Goal: Task Accomplishment & Management: Complete application form

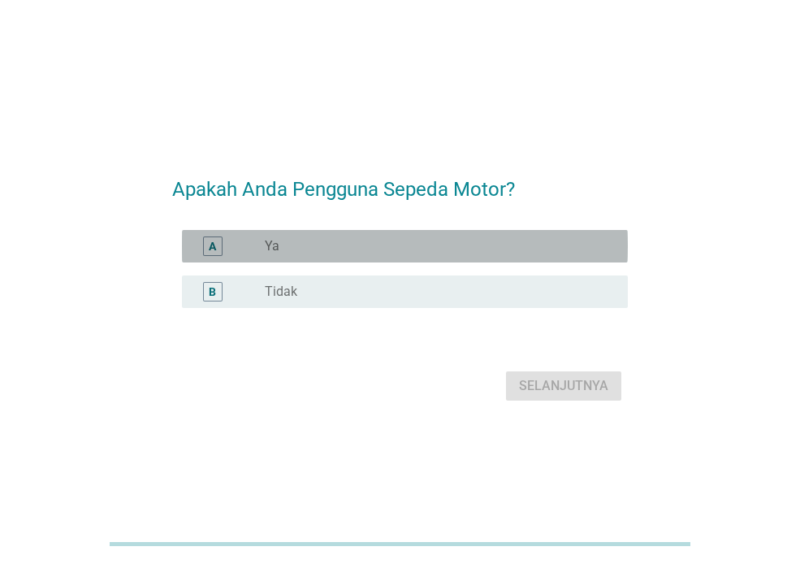
click at [364, 248] on div "radio_button_unchecked Ya" at bounding box center [433, 246] width 337 height 16
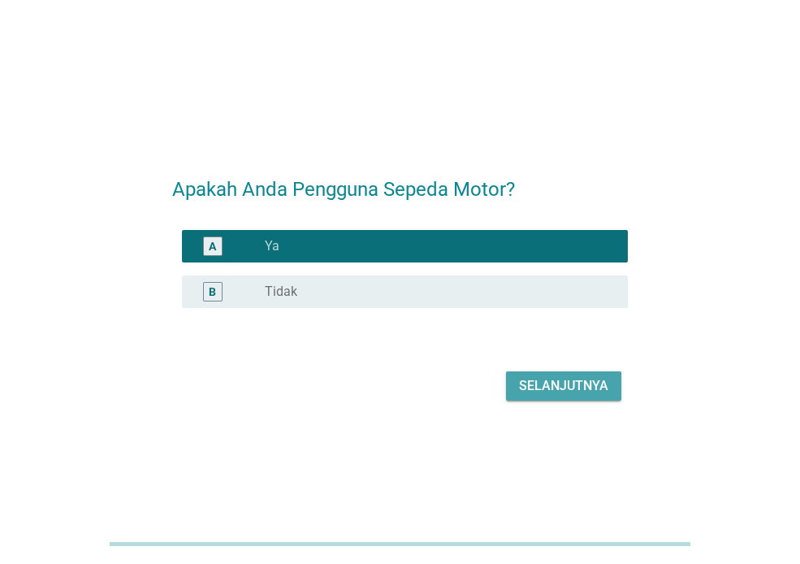
click at [540, 379] on div "Selanjutnya" at bounding box center [563, 385] width 89 height 19
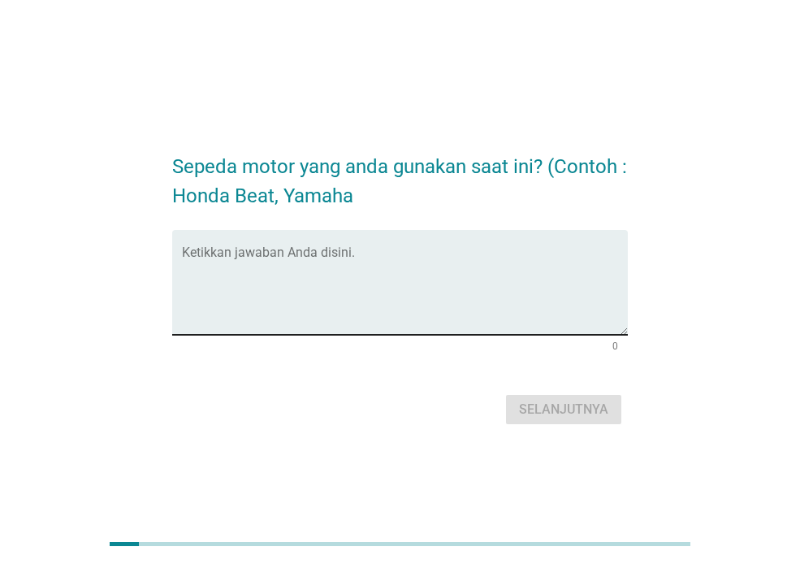
click at [402, 253] on textarea "Ketikkan jawaban Anda disini." at bounding box center [405, 291] width 446 height 85
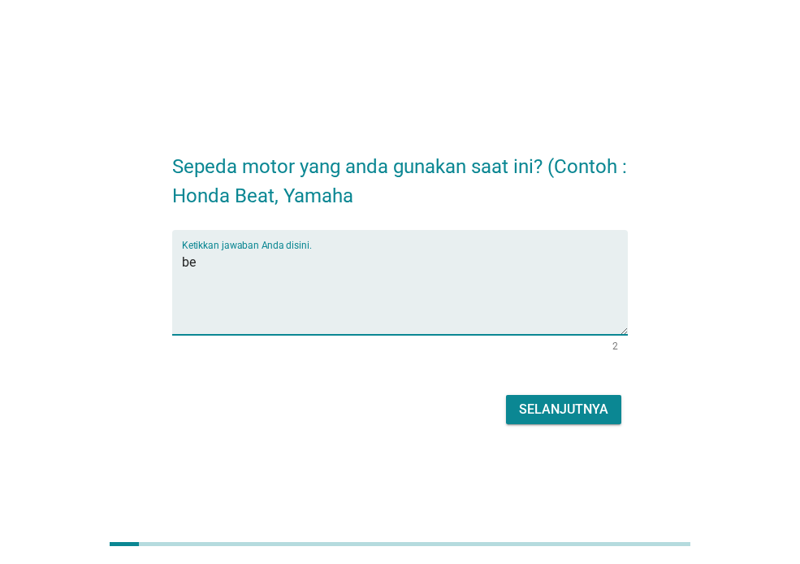
type textarea "b"
type textarea "scopy"
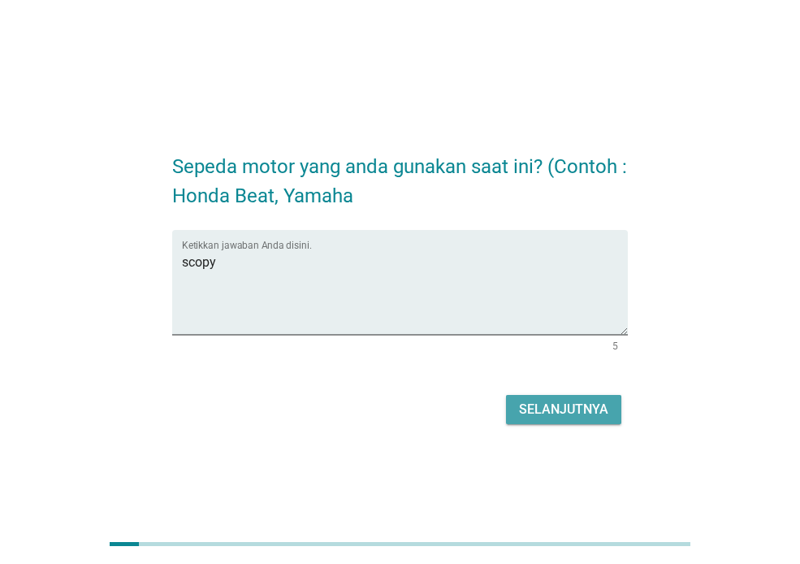
click at [548, 398] on button "Selanjutnya" at bounding box center [563, 409] width 115 height 29
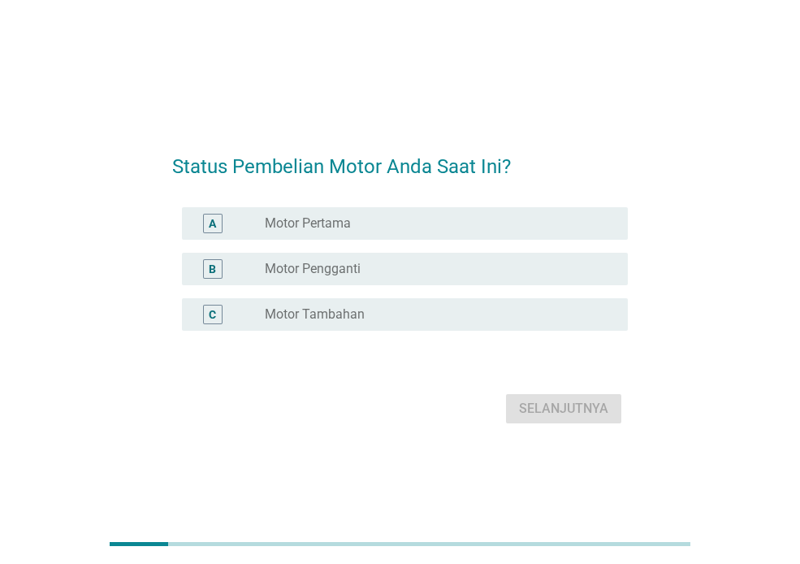
click at [338, 224] on label "Motor Pertama" at bounding box center [308, 223] width 86 height 16
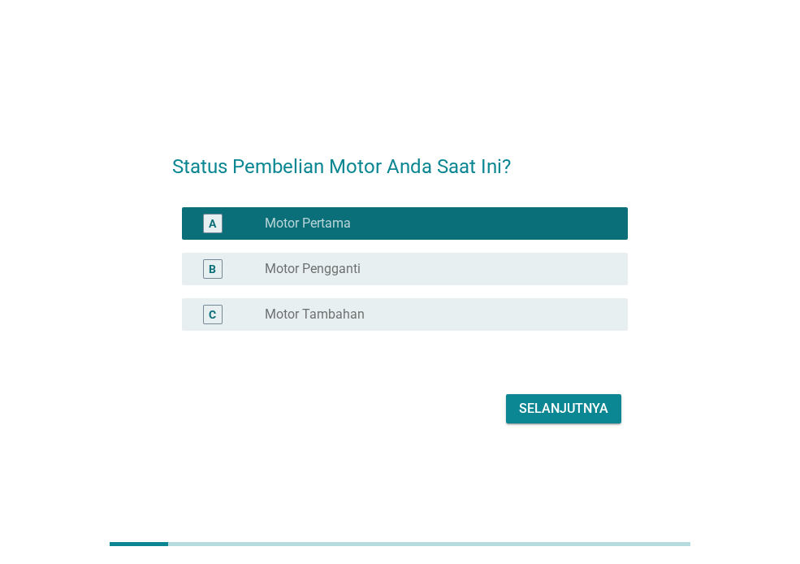
click at [533, 405] on div "Selanjutnya" at bounding box center [563, 408] width 89 height 19
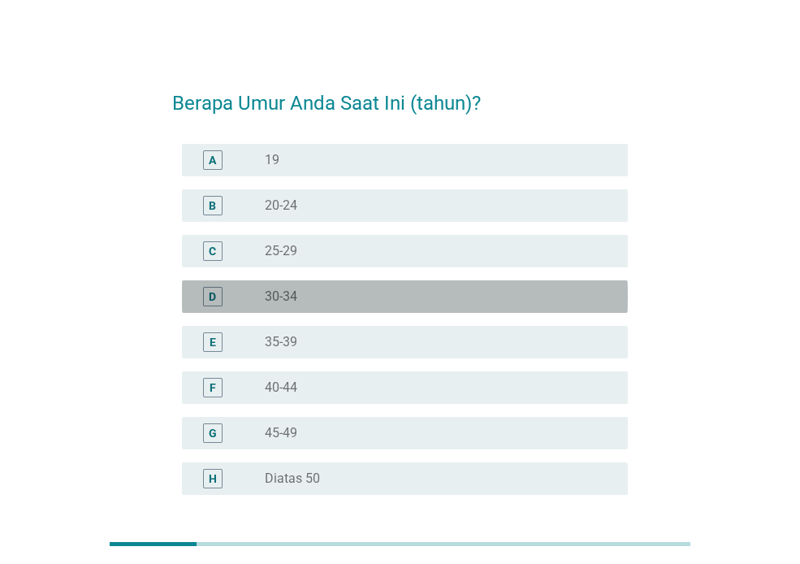
click at [343, 307] on div "D radio_button_unchecked 30-34" at bounding box center [405, 296] width 446 height 32
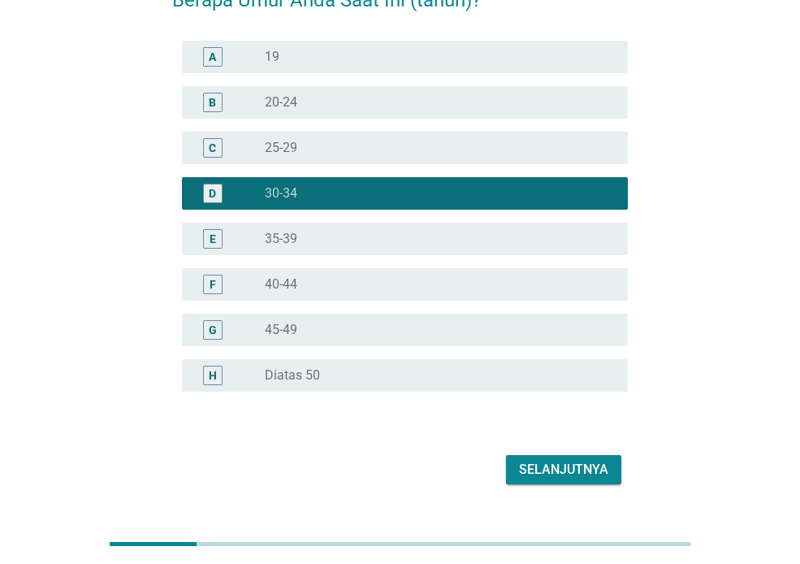
scroll to position [140, 0]
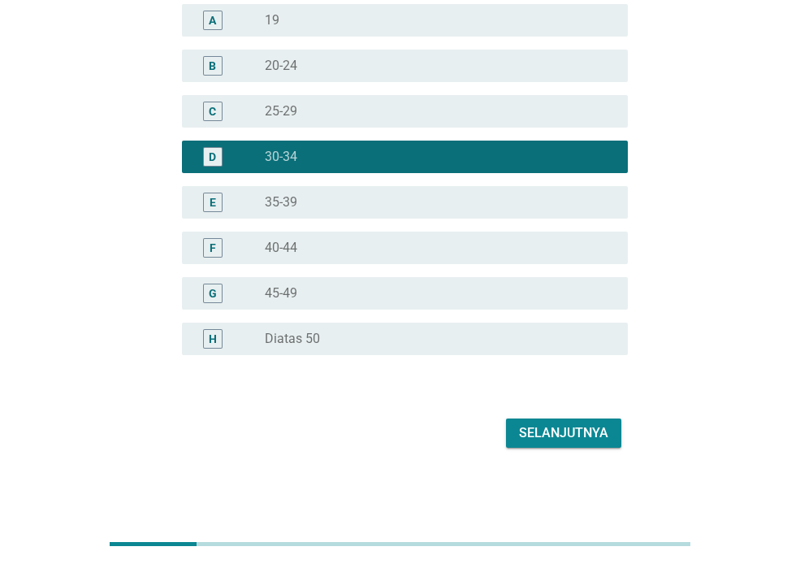
click at [593, 438] on div "Selanjutnya" at bounding box center [563, 432] width 89 height 19
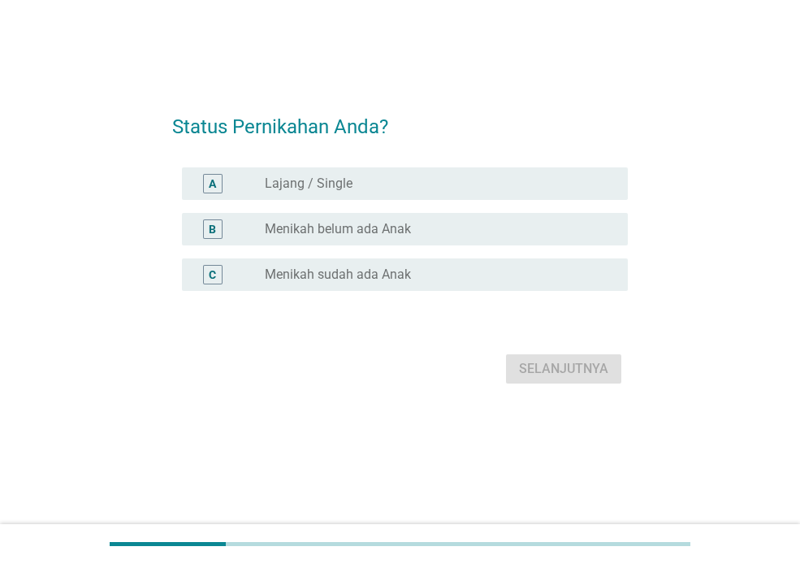
scroll to position [0, 0]
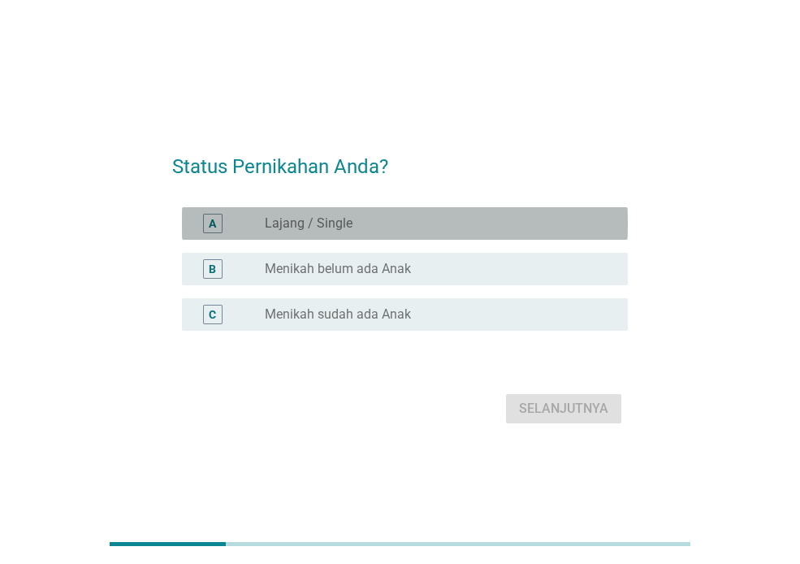
click at [319, 217] on label "Lajang / Single" at bounding box center [309, 223] width 88 height 16
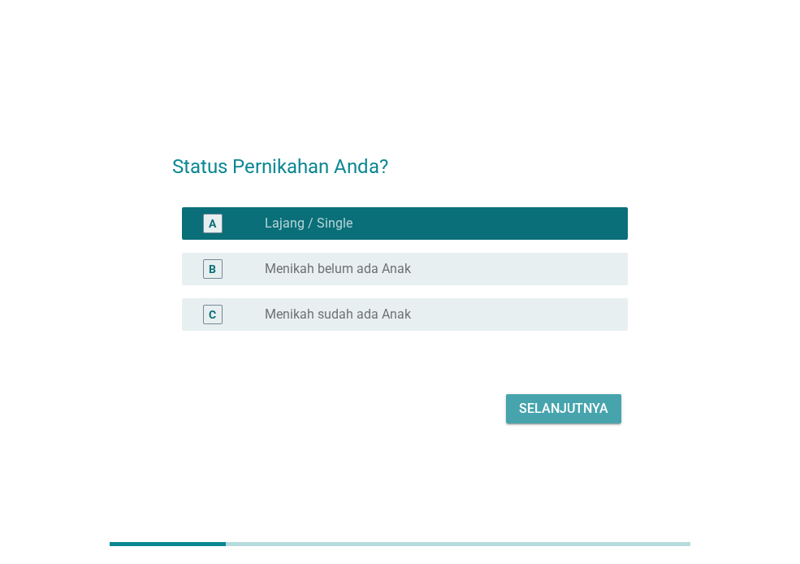
click at [568, 413] on div "Selanjutnya" at bounding box center [563, 408] width 89 height 19
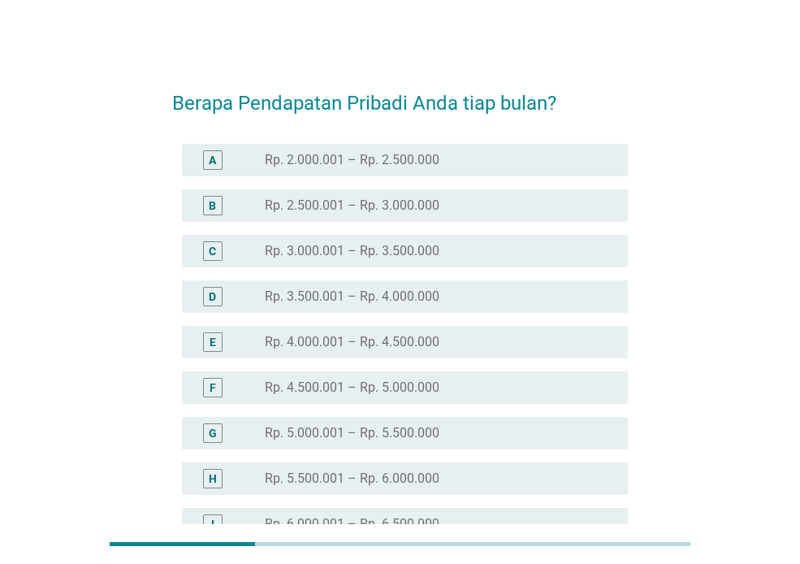
click at [364, 438] on label "Rp. 5.000.001 – Rp. 5.500.000" at bounding box center [352, 433] width 175 height 16
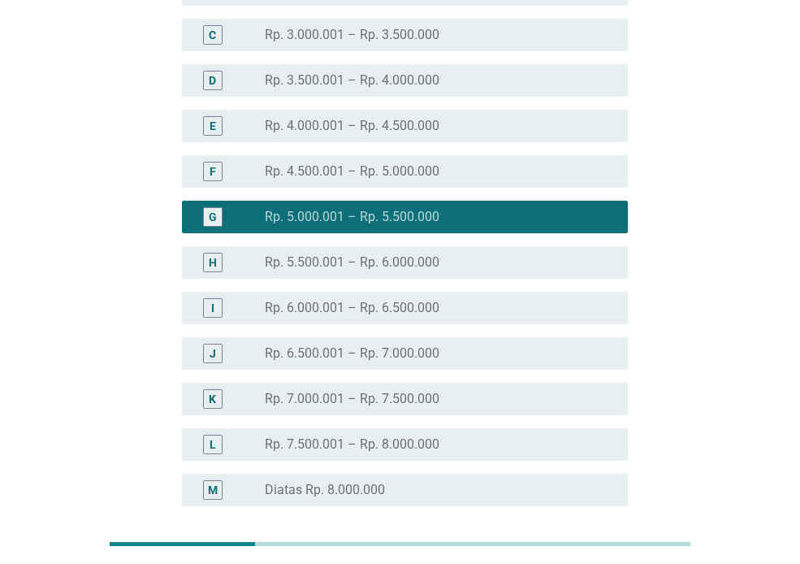
scroll to position [327, 0]
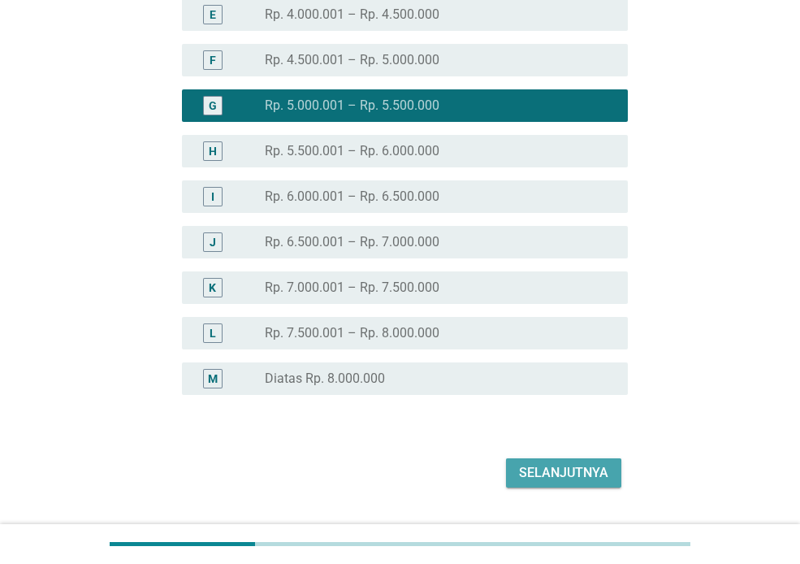
click at [559, 467] on div "Selanjutnya" at bounding box center [563, 472] width 89 height 19
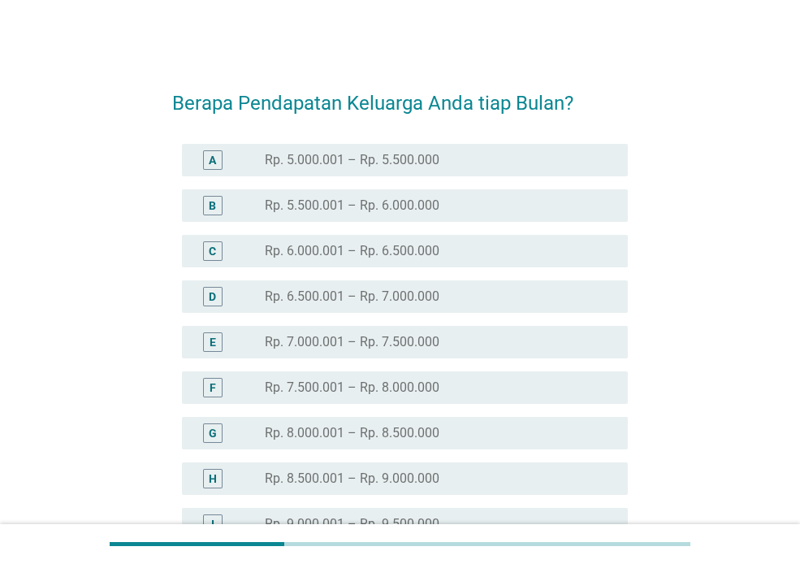
click at [460, 162] on div "radio_button_unchecked Rp. 5.000.001 – Rp. 5.500.000" at bounding box center [433, 160] width 337 height 16
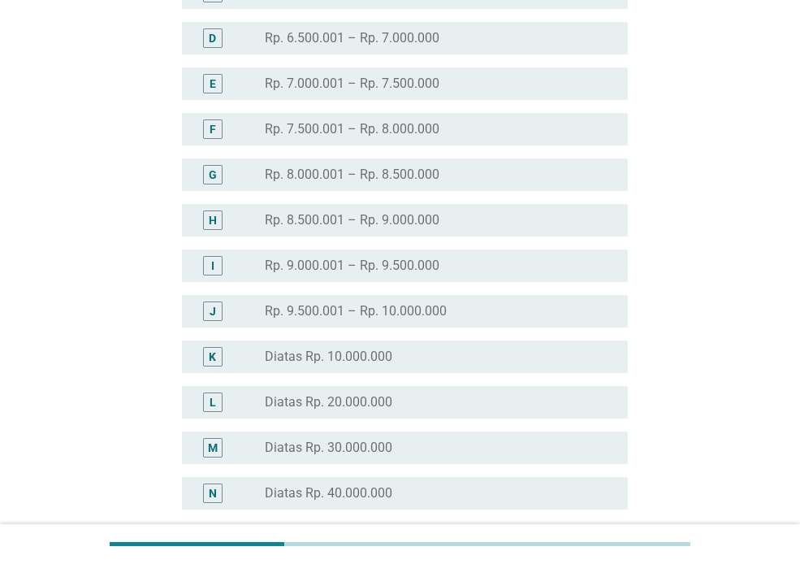
scroll to position [413, 0]
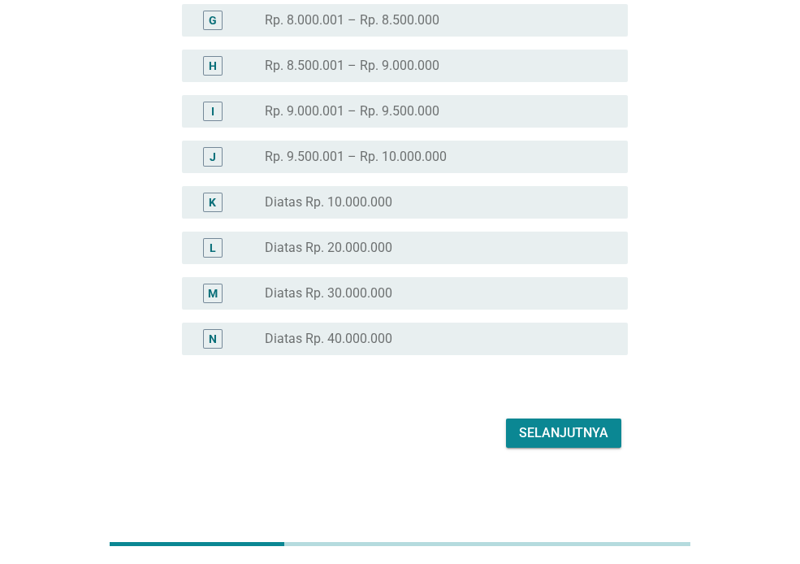
click at [569, 431] on div "Selanjutnya" at bounding box center [563, 432] width 89 height 19
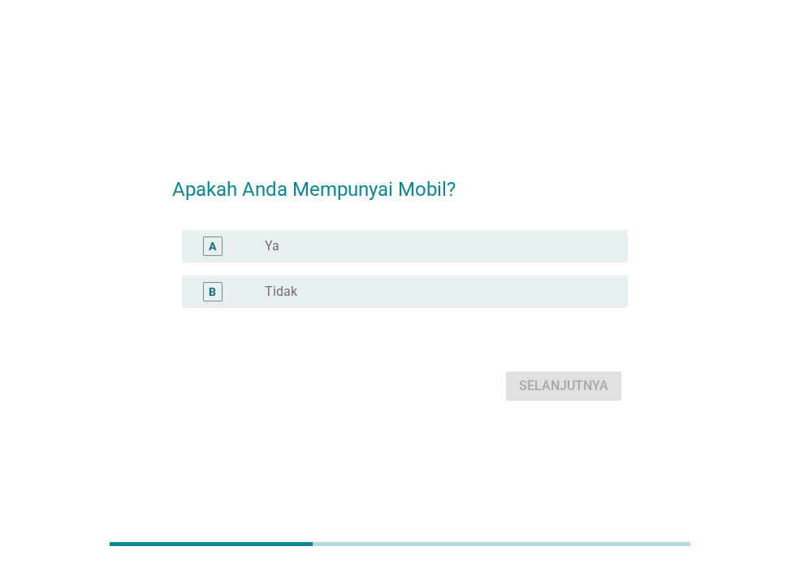
click at [369, 232] on div "A radio_button_unchecked Ya" at bounding box center [405, 246] width 446 height 32
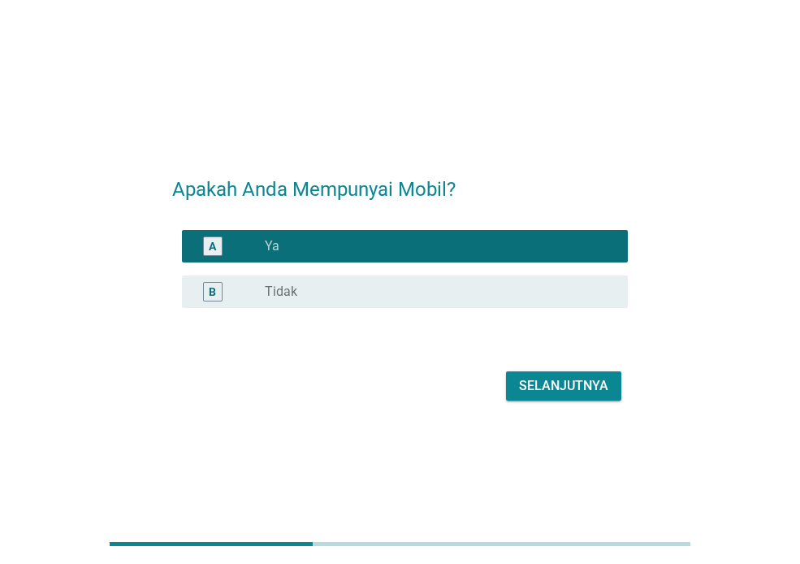
click at [555, 387] on div "Selanjutnya" at bounding box center [563, 385] width 89 height 19
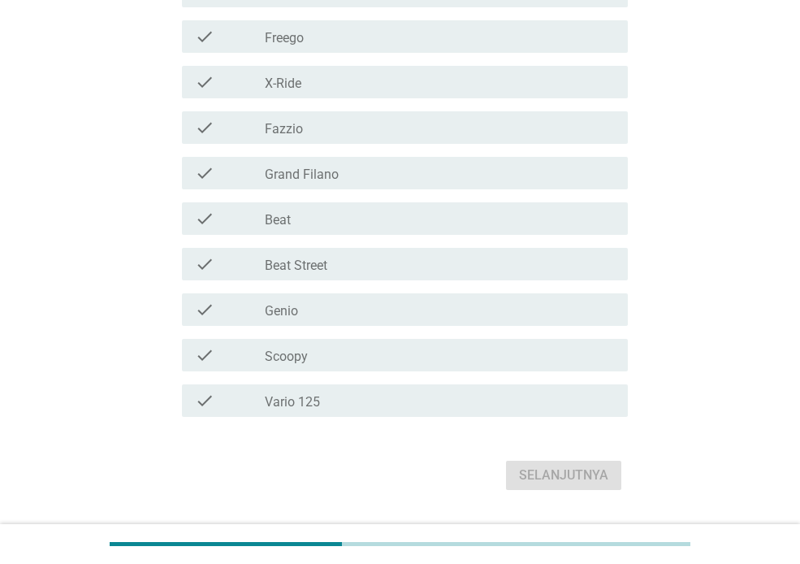
scroll to position [268, 0]
click at [381, 224] on div "check_box_outline_blank Beat" at bounding box center [440, 217] width 350 height 19
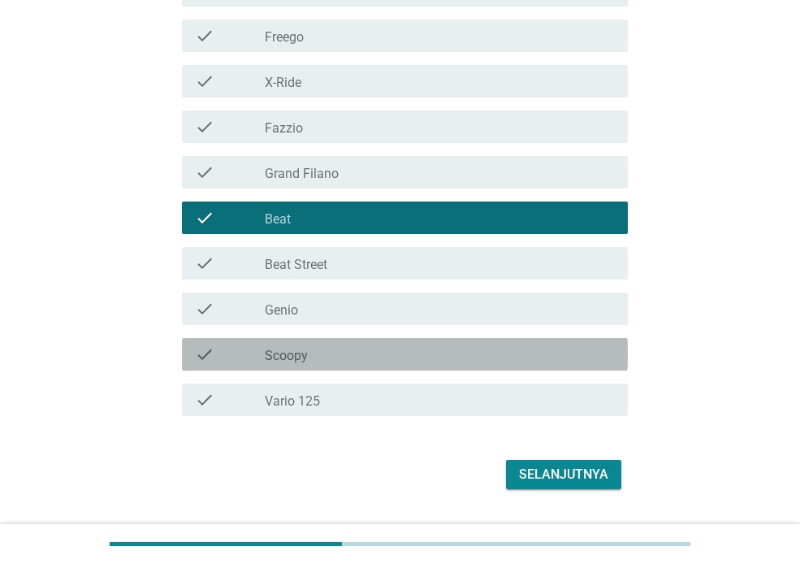
click at [362, 358] on div "check_box_outline_blank Scoopy" at bounding box center [440, 353] width 350 height 19
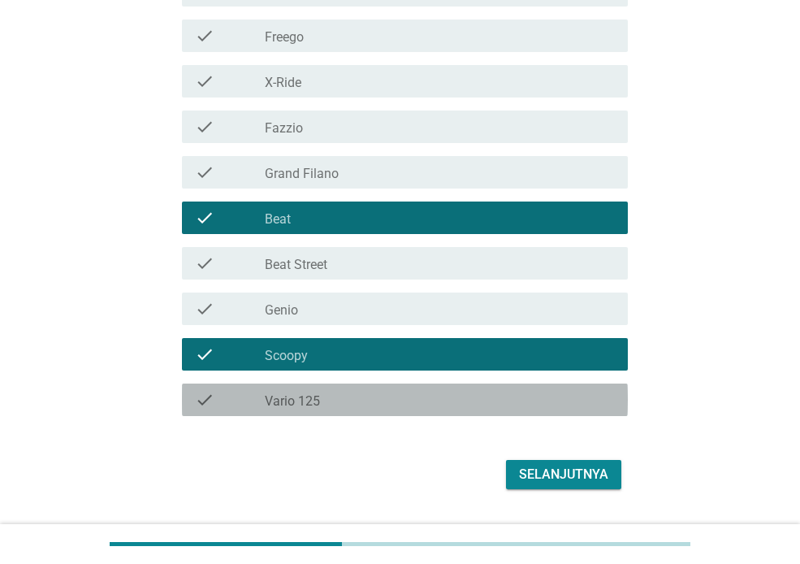
click at [375, 402] on div "check_box_outline_blank Vario 125" at bounding box center [440, 399] width 350 height 19
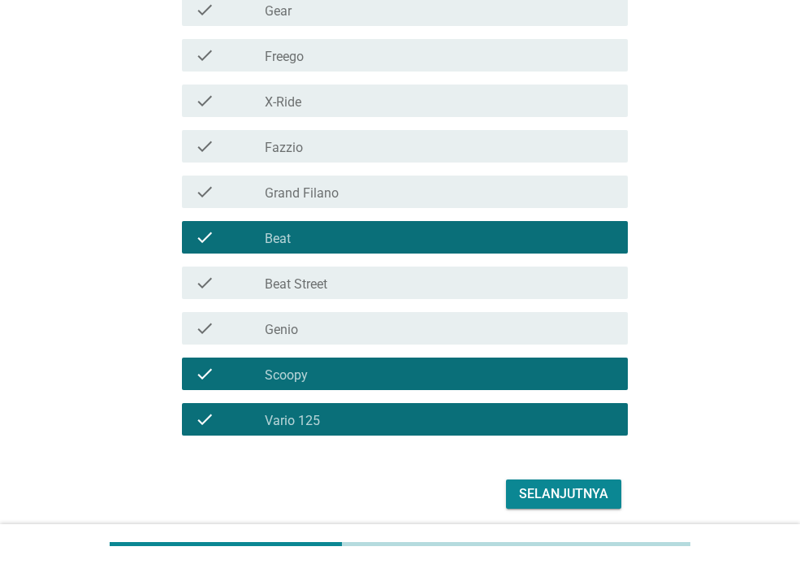
scroll to position [309, 0]
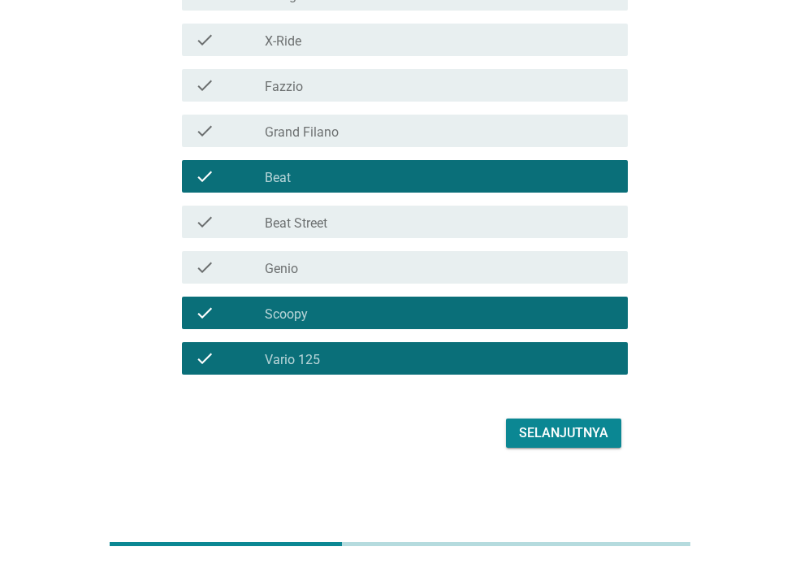
click at [577, 439] on div "Selanjutnya" at bounding box center [563, 432] width 89 height 19
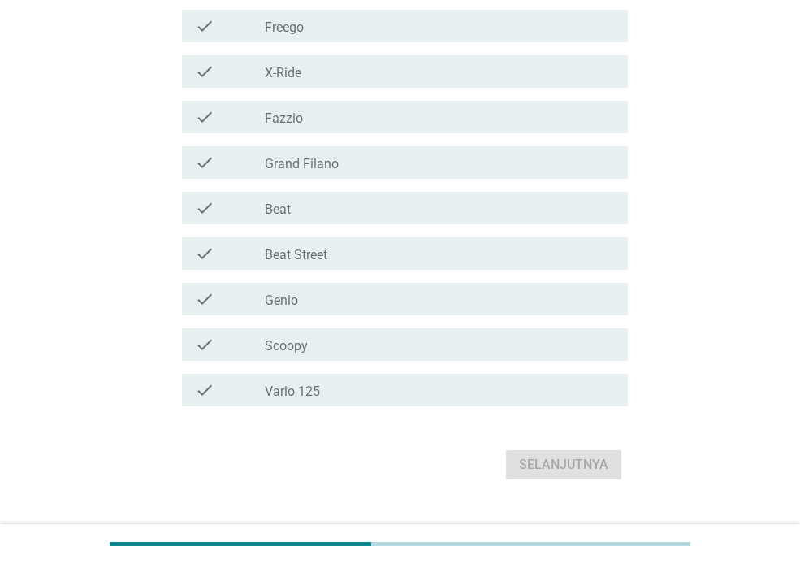
scroll to position [426, 0]
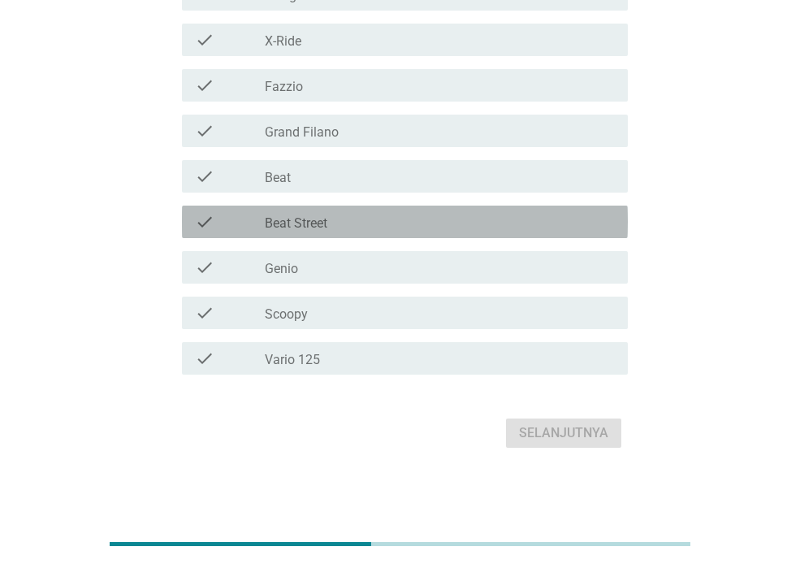
click at [408, 214] on div "check_box_outline_blank Beat Street" at bounding box center [440, 221] width 350 height 19
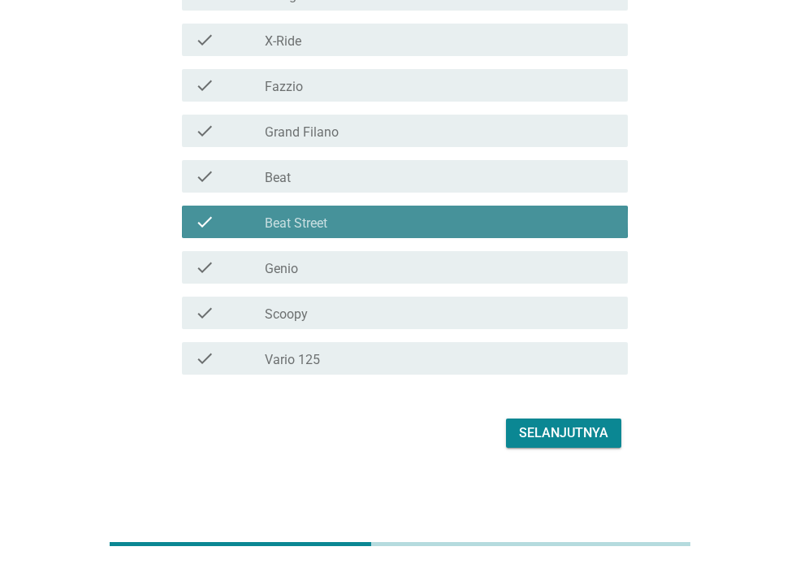
drag, startPoint x: 408, startPoint y: 214, endPoint x: 398, endPoint y: 239, distance: 27.3
click at [408, 214] on div "check_box_outline_blank Beat Street" at bounding box center [440, 221] width 350 height 19
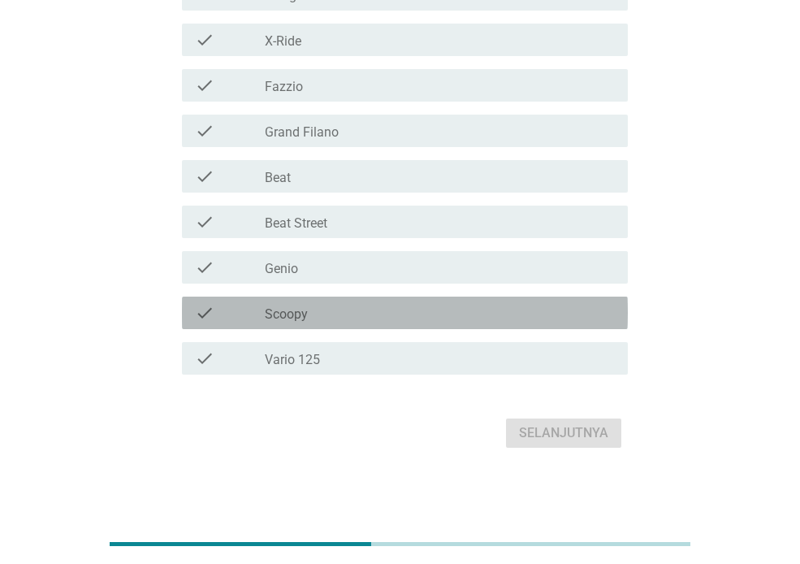
click at [356, 323] on div "check check_box_outline_blank Scoopy" at bounding box center [405, 312] width 446 height 32
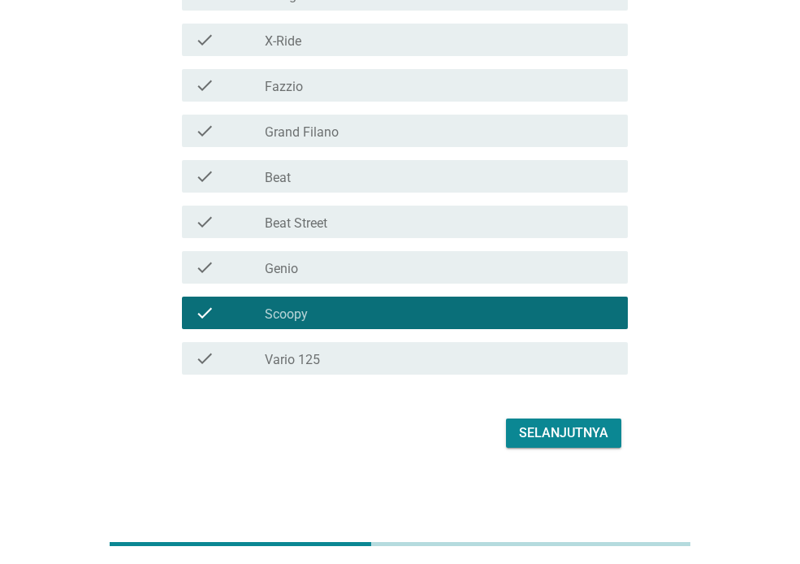
click at [578, 417] on div "Selanjutnya" at bounding box center [400, 432] width 456 height 39
click at [580, 432] on div "Selanjutnya" at bounding box center [563, 432] width 89 height 19
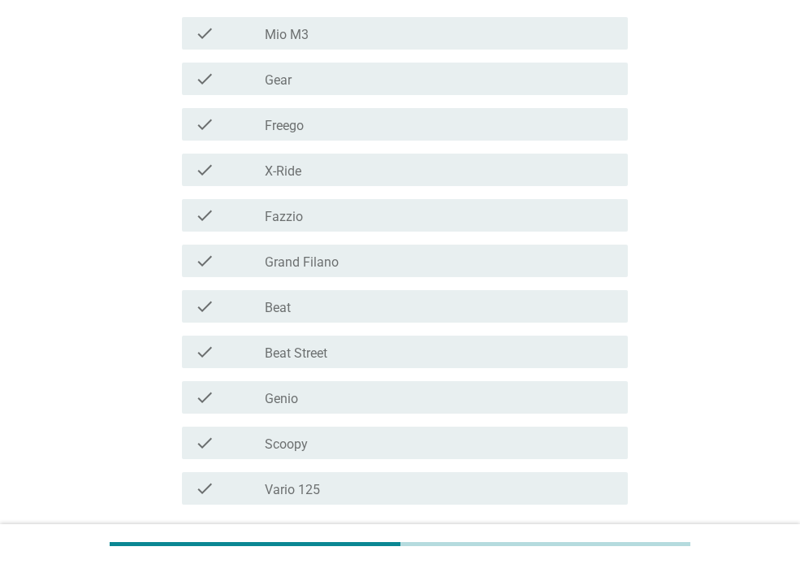
scroll to position [352, 0]
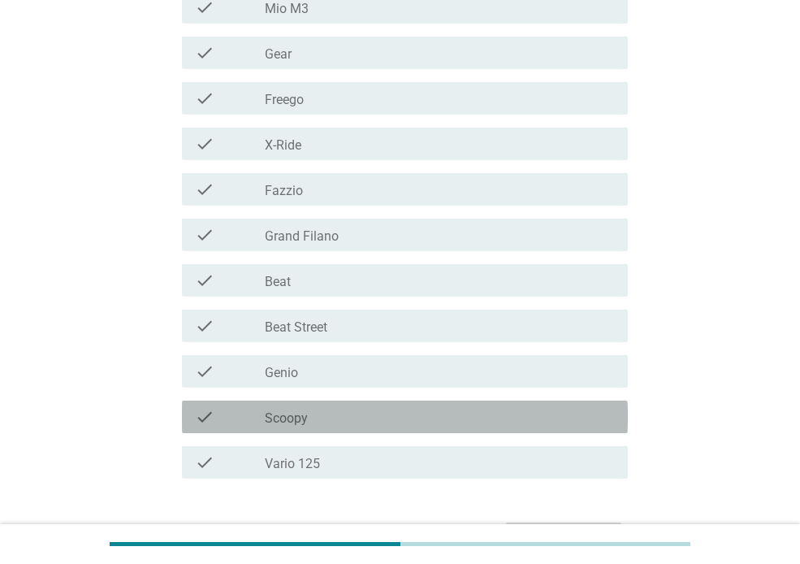
drag, startPoint x: 352, startPoint y: 421, endPoint x: 352, endPoint y: 451, distance: 30.0
click at [352, 421] on div "check_box_outline_blank Scoopy" at bounding box center [440, 416] width 350 height 19
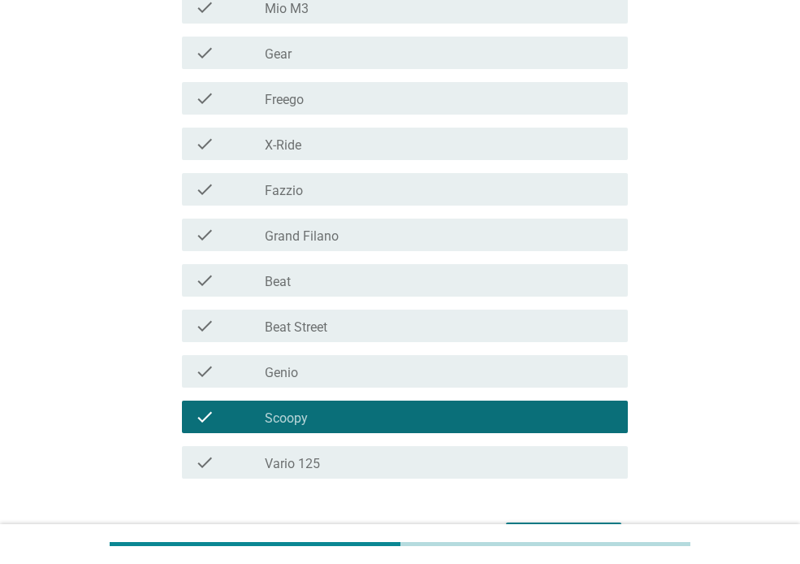
click at [350, 458] on div "check_box_outline_blank Vario 125" at bounding box center [440, 461] width 350 height 19
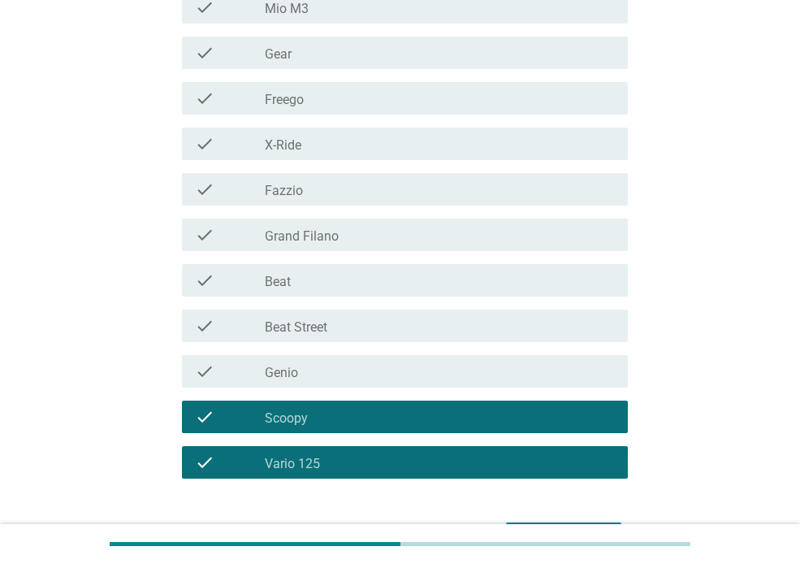
scroll to position [456, 0]
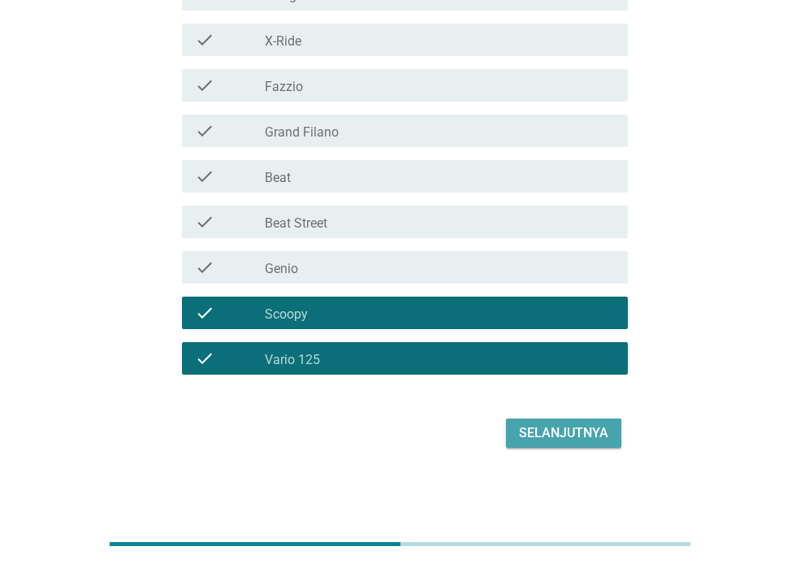
click at [569, 432] on div "Selanjutnya" at bounding box center [563, 432] width 89 height 19
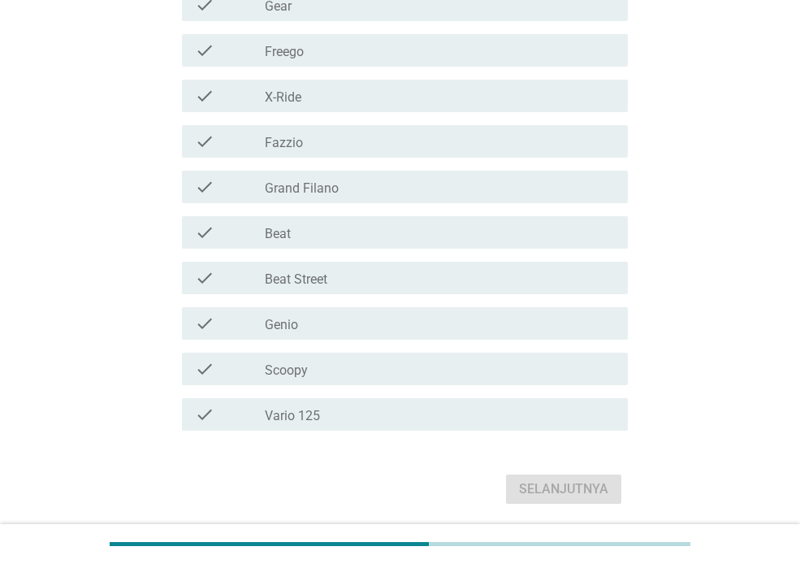
scroll to position [404, 0]
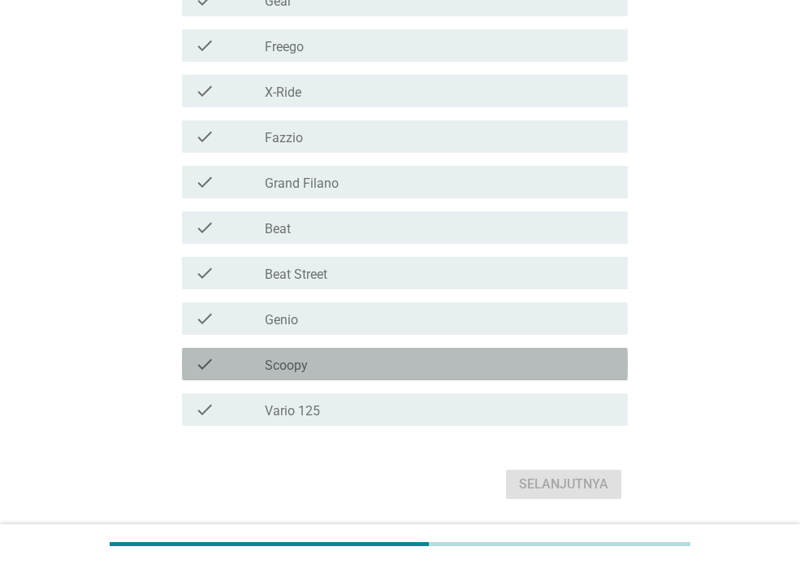
click at [331, 374] on div "check check_box_outline_blank Scoopy" at bounding box center [405, 364] width 446 height 32
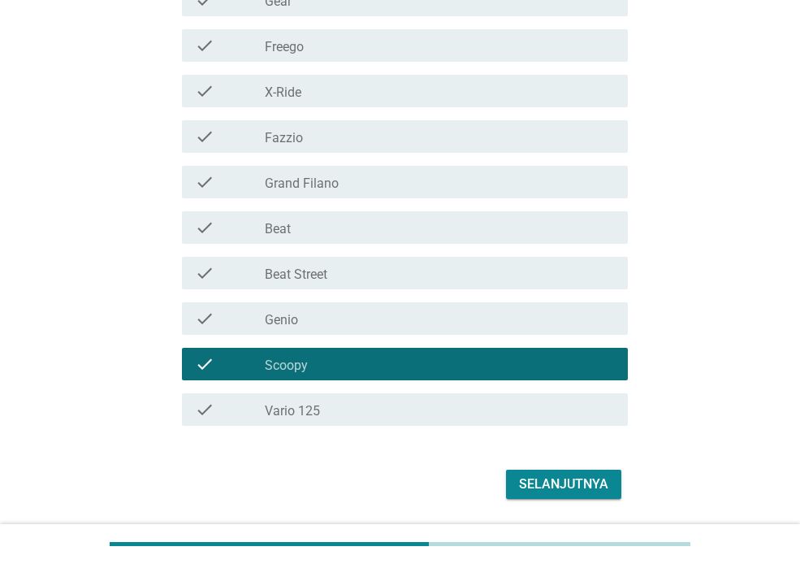
click at [349, 228] on div "check_box_outline_blank Beat" at bounding box center [440, 227] width 350 height 19
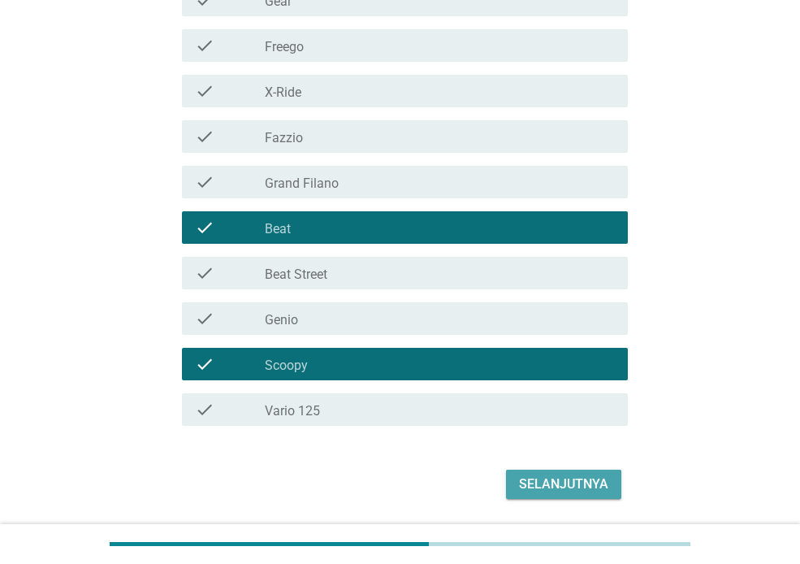
click at [536, 480] on div "Selanjutnya" at bounding box center [563, 483] width 89 height 19
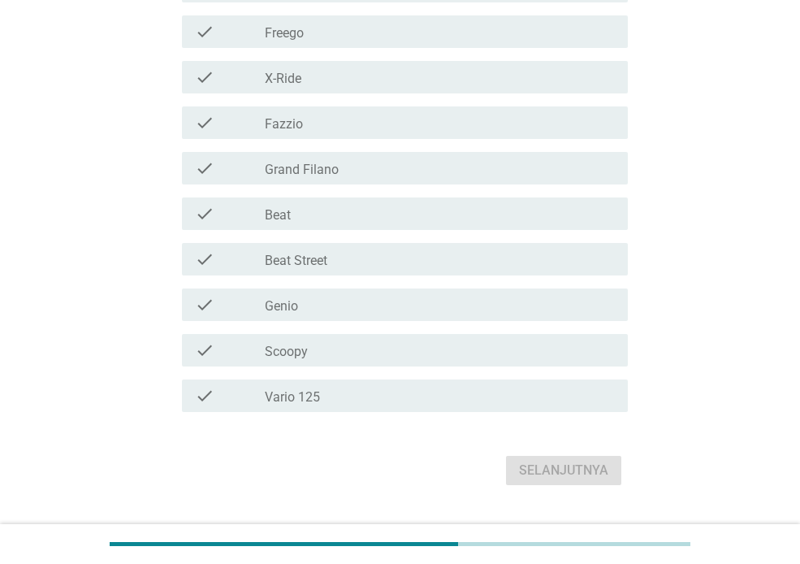
scroll to position [426, 0]
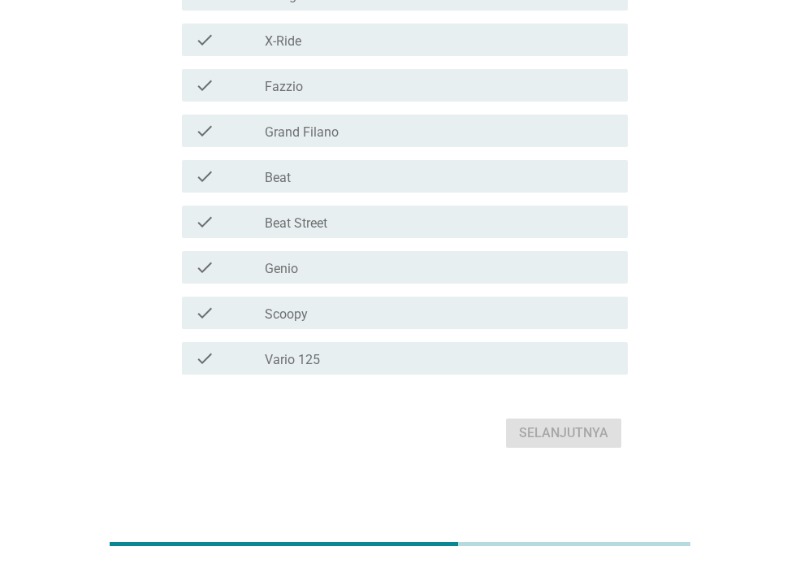
click at [413, 320] on div "check_box_outline_blank Scoopy" at bounding box center [440, 312] width 350 height 19
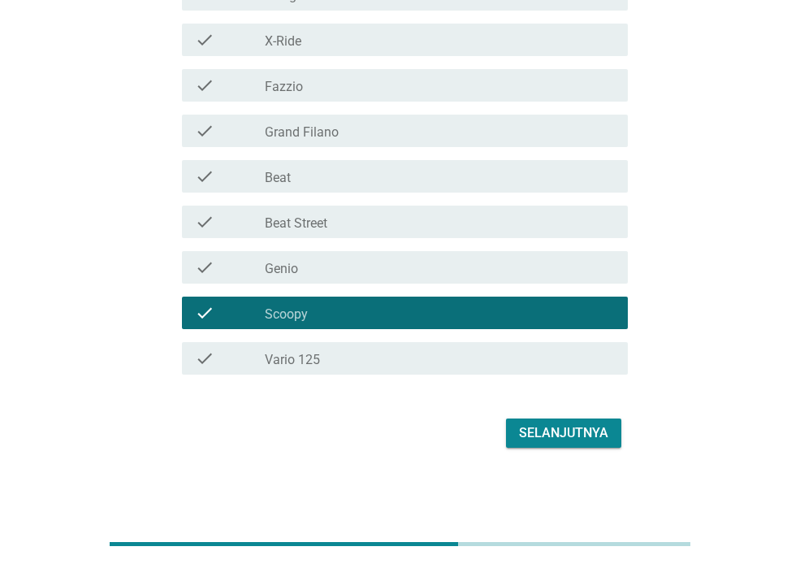
click at [387, 188] on div "check check_box_outline_blank Beat" at bounding box center [405, 176] width 446 height 32
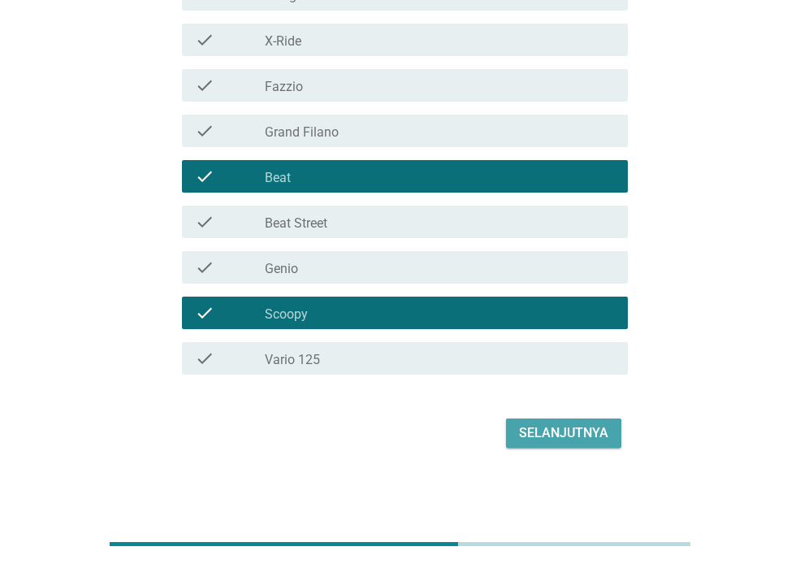
click at [540, 441] on div "Selanjutnya" at bounding box center [563, 432] width 89 height 19
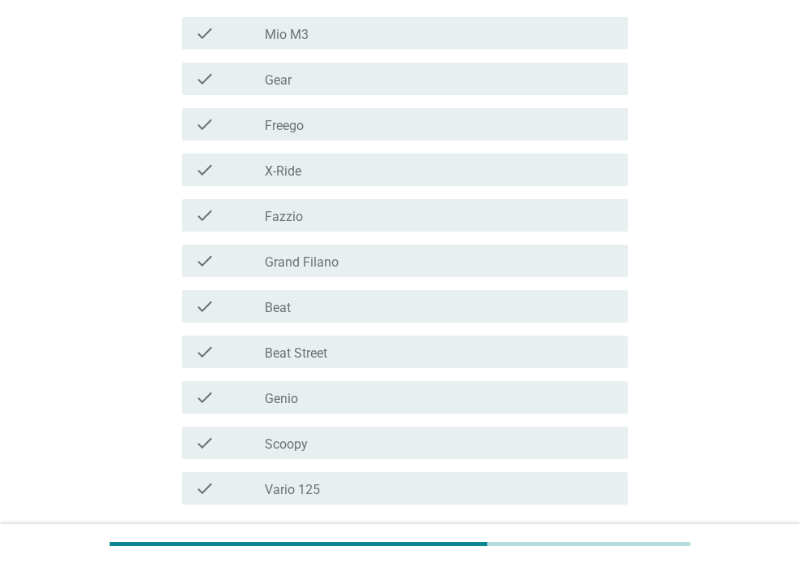
scroll to position [391, 0]
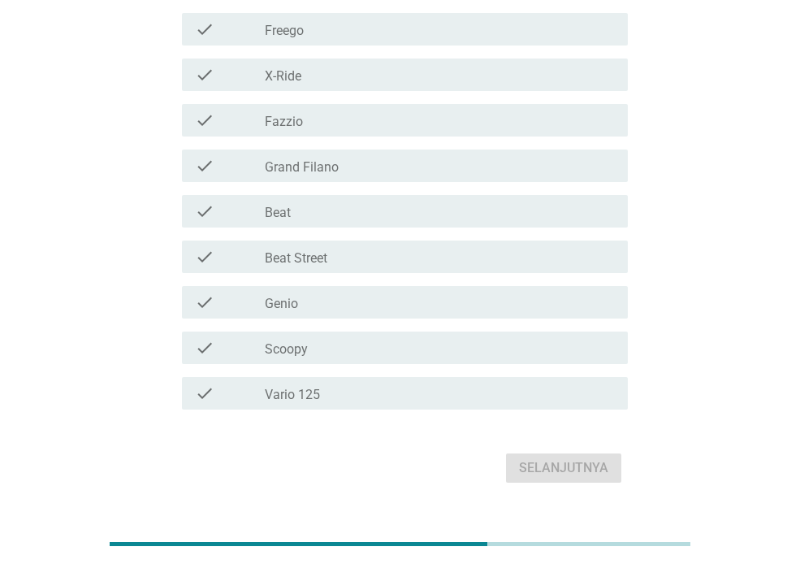
click at [438, 346] on div "check_box_outline_blank Scoopy" at bounding box center [440, 347] width 350 height 19
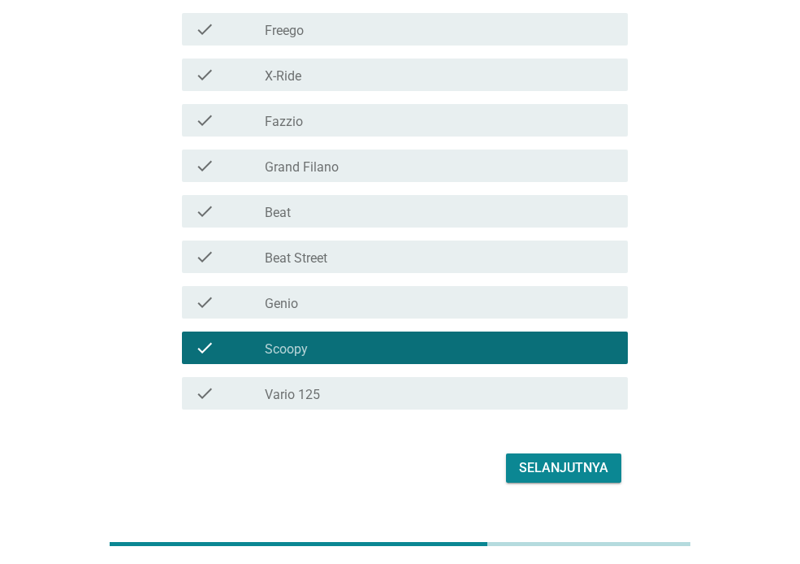
drag, startPoint x: 468, startPoint y: 387, endPoint x: 475, endPoint y: 398, distance: 12.8
click at [468, 387] on div "check_box_outline_blank Vario 125" at bounding box center [440, 392] width 350 height 19
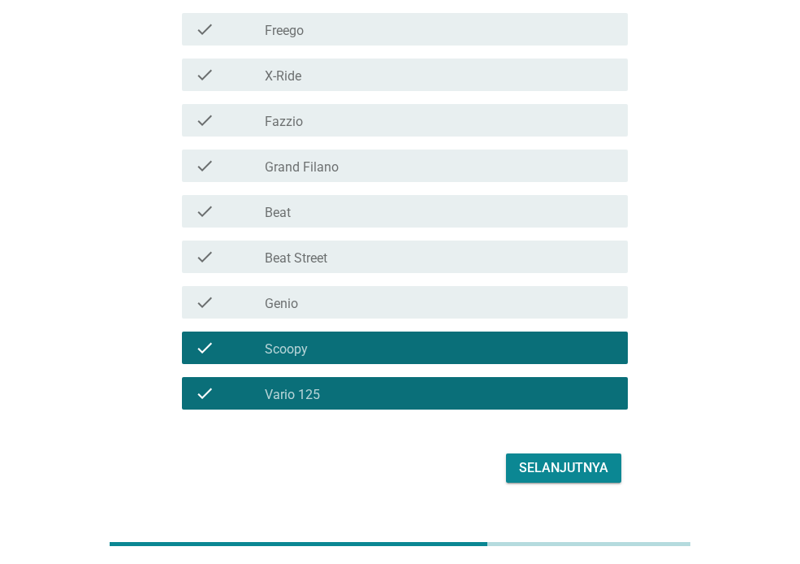
click at [609, 467] on button "Selanjutnya" at bounding box center [563, 467] width 115 height 29
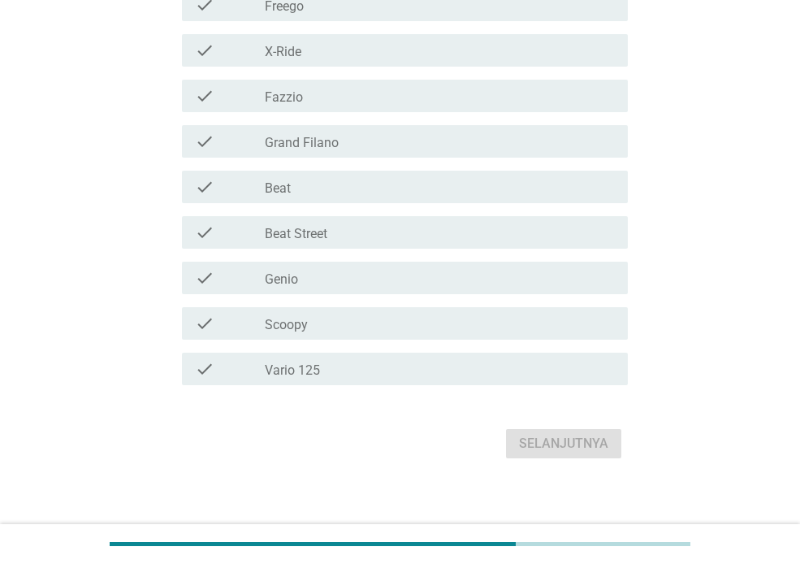
scroll to position [456, 0]
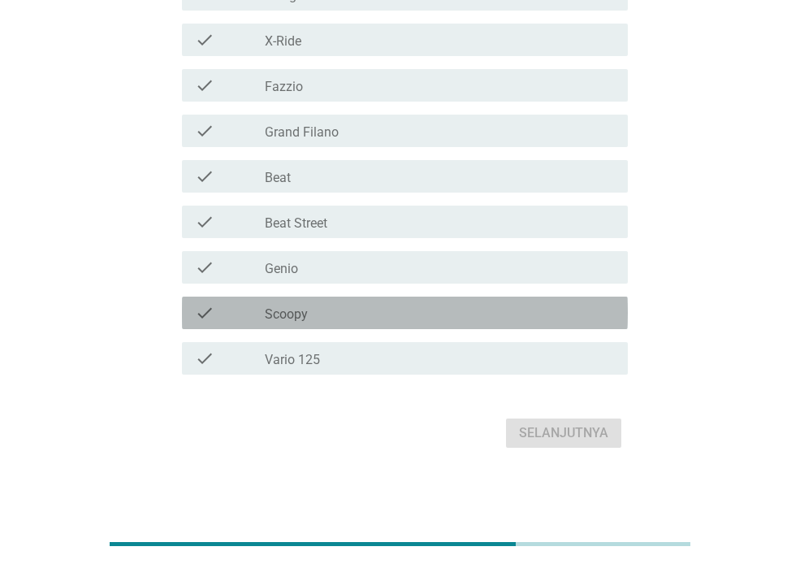
click at [343, 323] on div "check check_box_outline_blank Scoopy" at bounding box center [405, 312] width 446 height 32
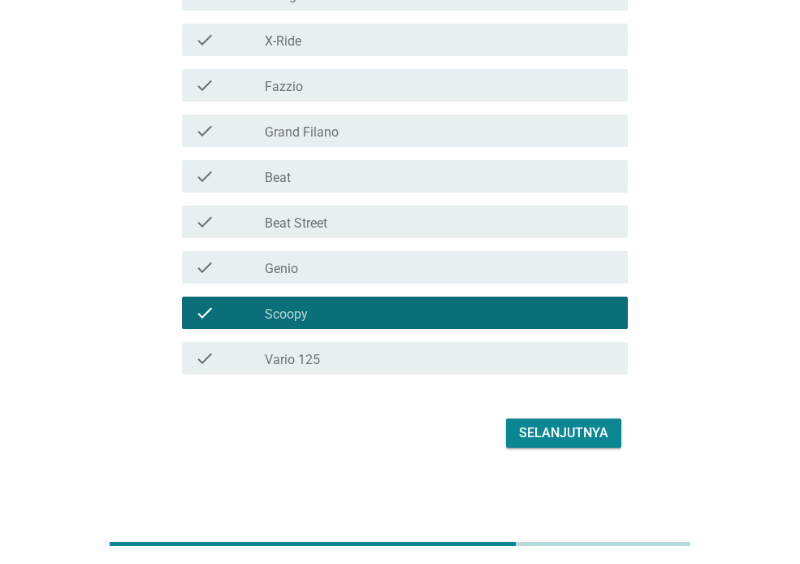
click at [343, 352] on div "check_box_outline_blank Vario 125" at bounding box center [440, 357] width 350 height 19
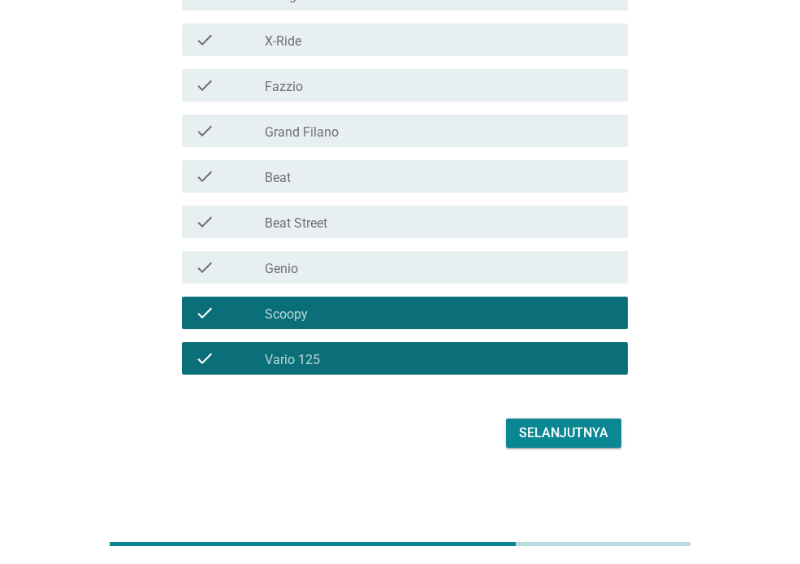
click at [557, 428] on div "Selanjutnya" at bounding box center [563, 432] width 89 height 19
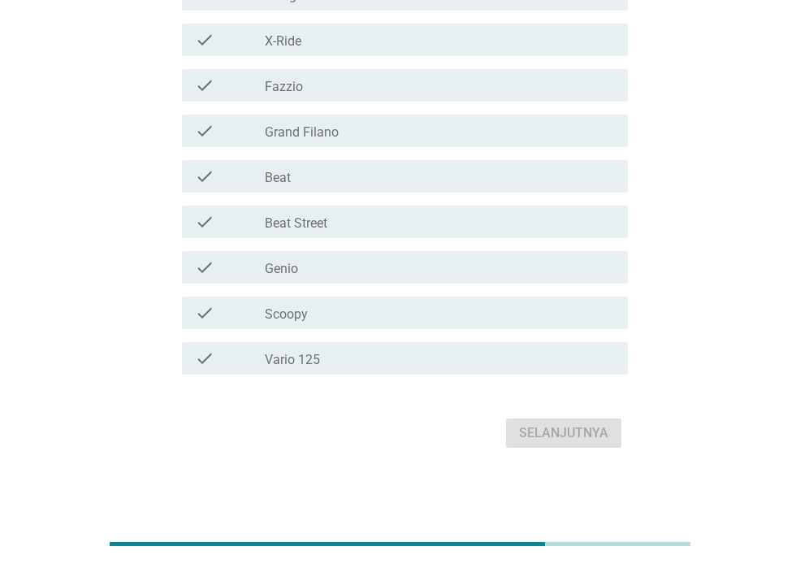
click at [392, 360] on div "check_box_outline_blank Vario 125" at bounding box center [440, 357] width 350 height 19
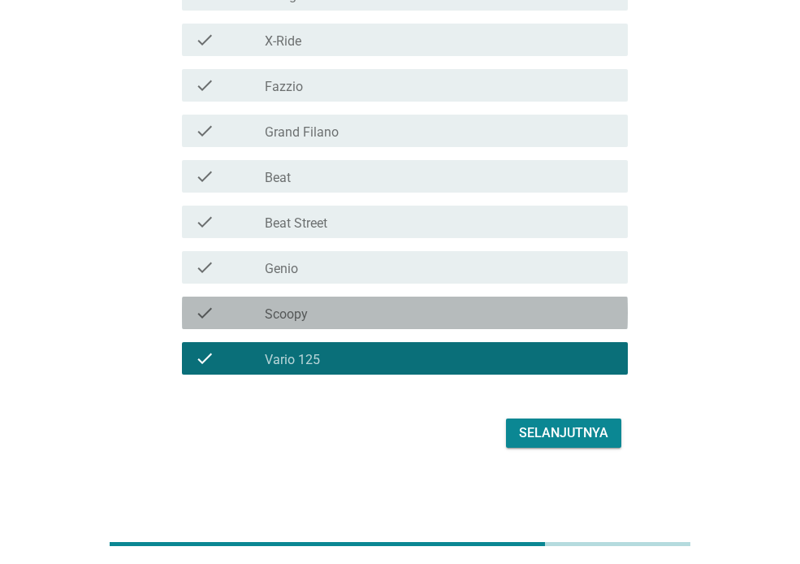
click at [389, 322] on div "check_box_outline_blank Scoopy" at bounding box center [440, 312] width 350 height 19
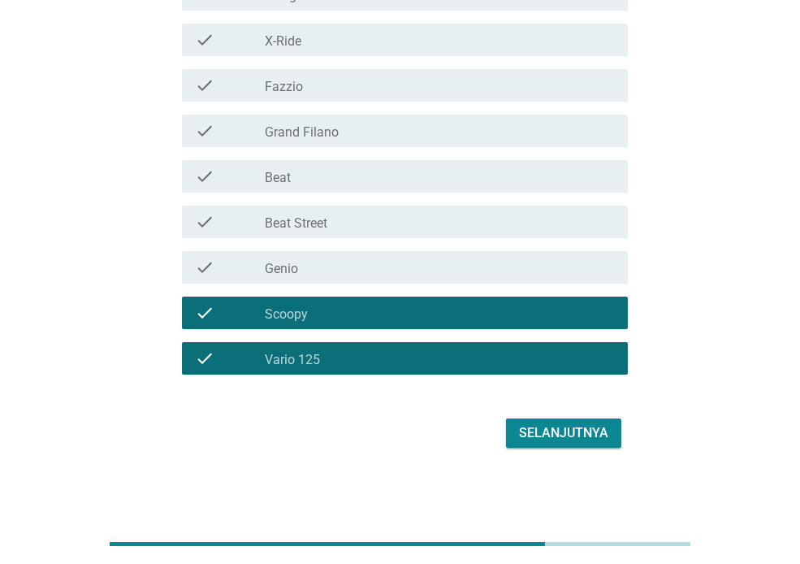
click at [546, 438] on div "Selanjutnya" at bounding box center [563, 432] width 89 height 19
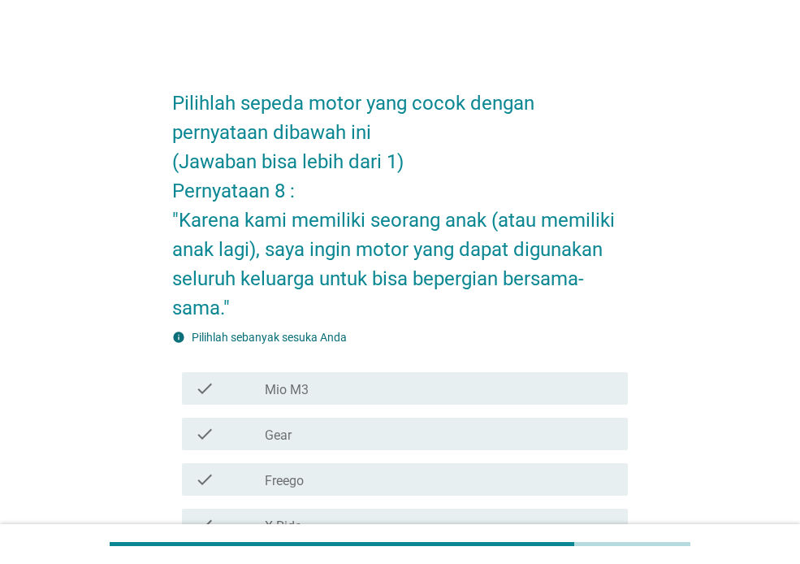
scroll to position [485, 0]
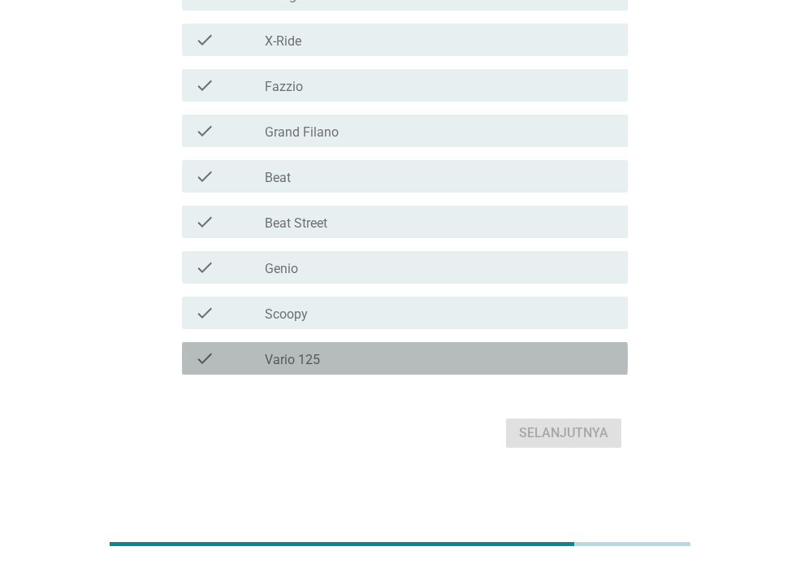
click at [406, 361] on div "check_box_outline_blank Vario 125" at bounding box center [440, 357] width 350 height 19
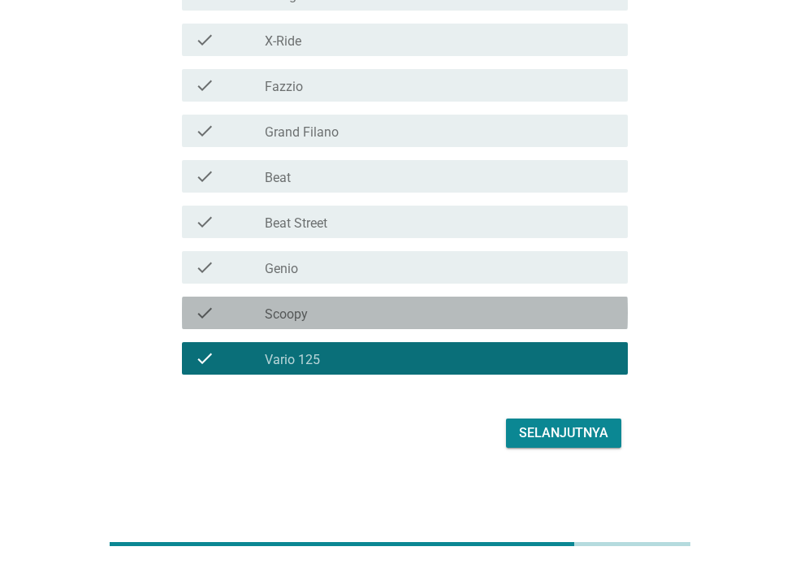
click at [406, 314] on div "check_box_outline_blank Scoopy" at bounding box center [440, 312] width 350 height 19
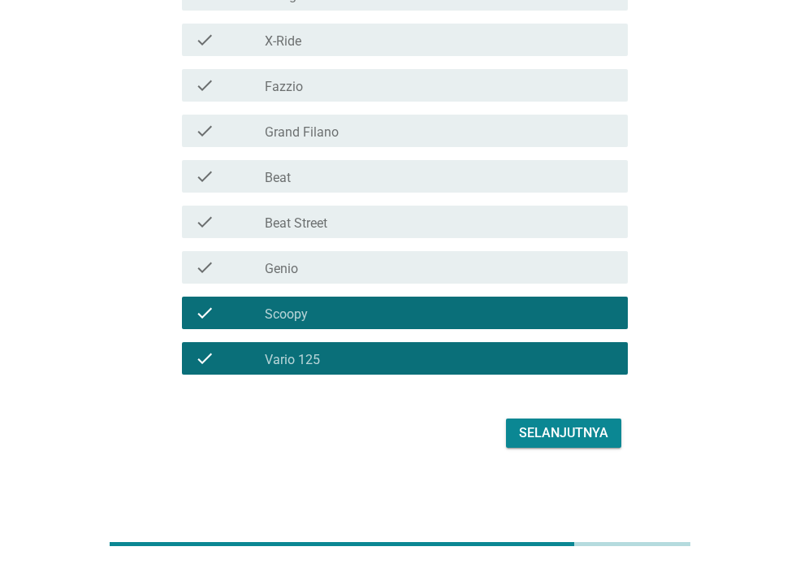
click at [592, 431] on div "Selanjutnya" at bounding box center [563, 432] width 89 height 19
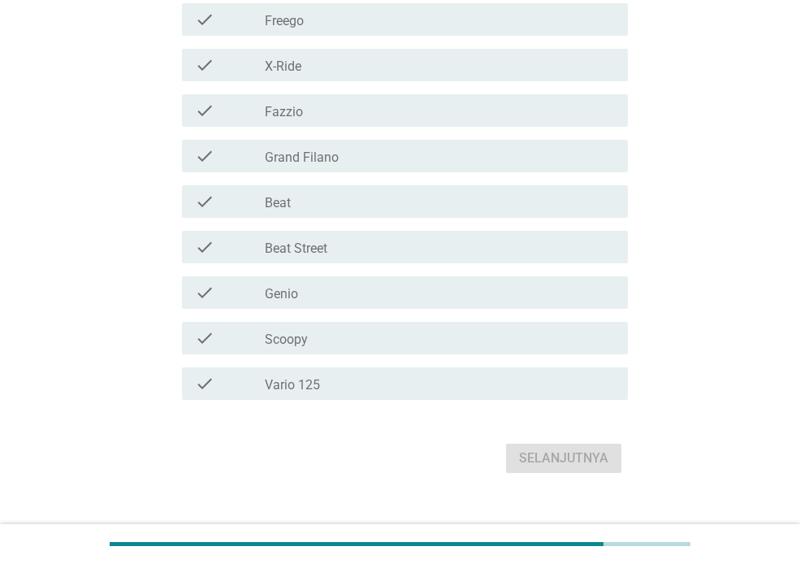
scroll to position [461, 0]
click at [326, 359] on div "check check_box_outline_blank Vario 125" at bounding box center [400, 381] width 456 height 45
drag, startPoint x: 328, startPoint y: 330, endPoint x: 328, endPoint y: 365, distance: 34.1
click at [328, 330] on div "check_box_outline_blank Scoopy" at bounding box center [440, 335] width 350 height 19
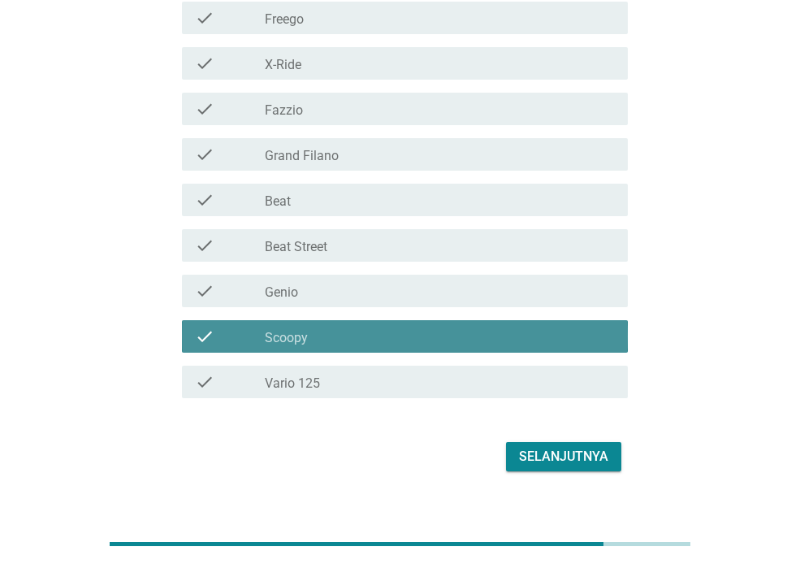
click at [328, 381] on div "check_box_outline_blank Vario 125" at bounding box center [440, 381] width 350 height 19
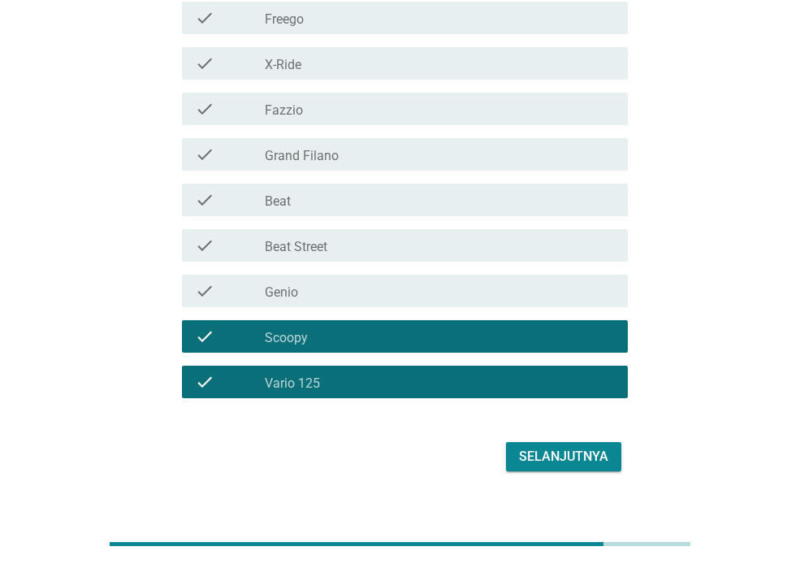
click at [591, 458] on div "Selanjutnya" at bounding box center [563, 456] width 89 height 19
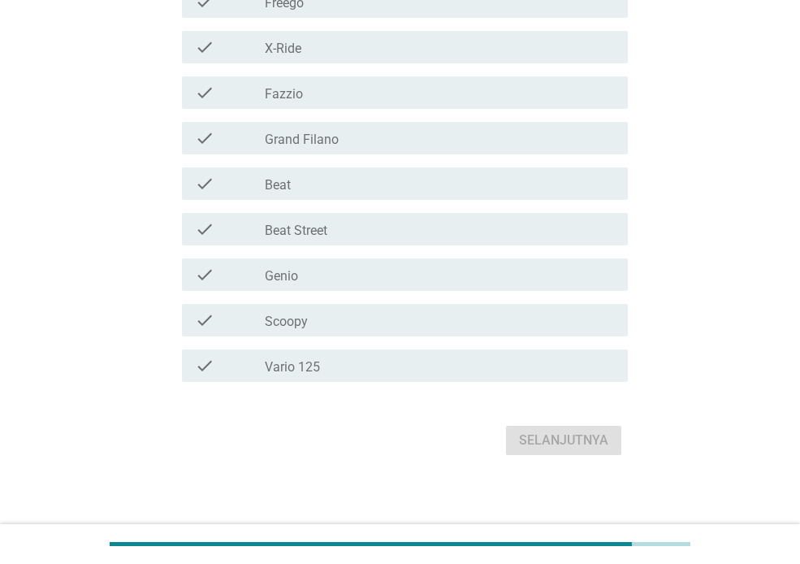
scroll to position [426, 0]
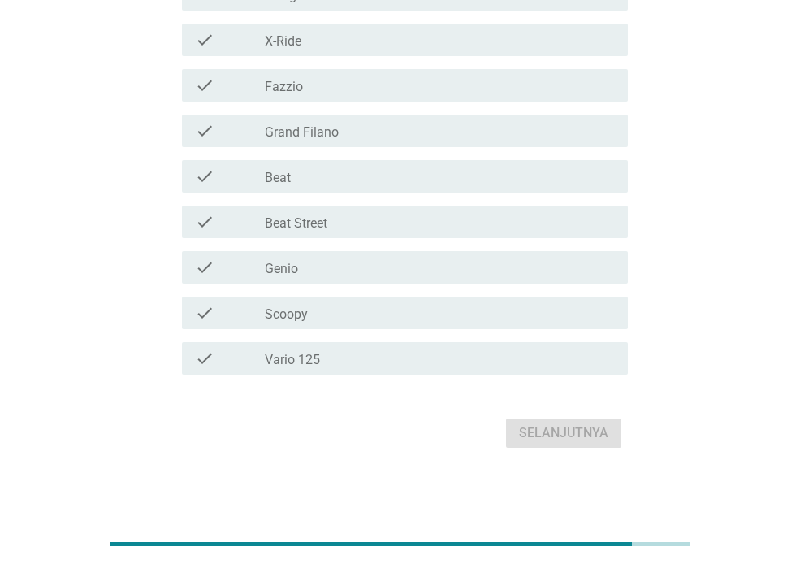
click at [412, 342] on div "check check_box_outline_blank Vario 125" at bounding box center [405, 358] width 446 height 32
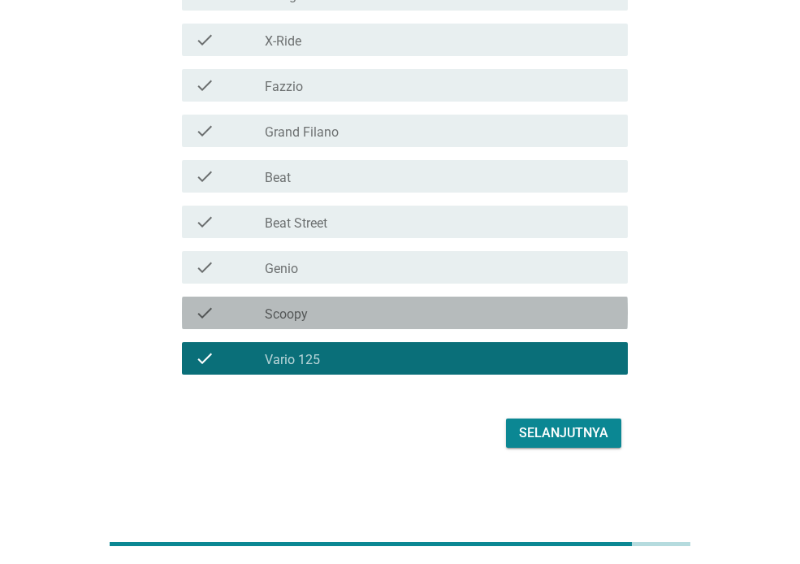
click at [400, 312] on div "check_box_outline_blank Scoopy" at bounding box center [440, 312] width 350 height 19
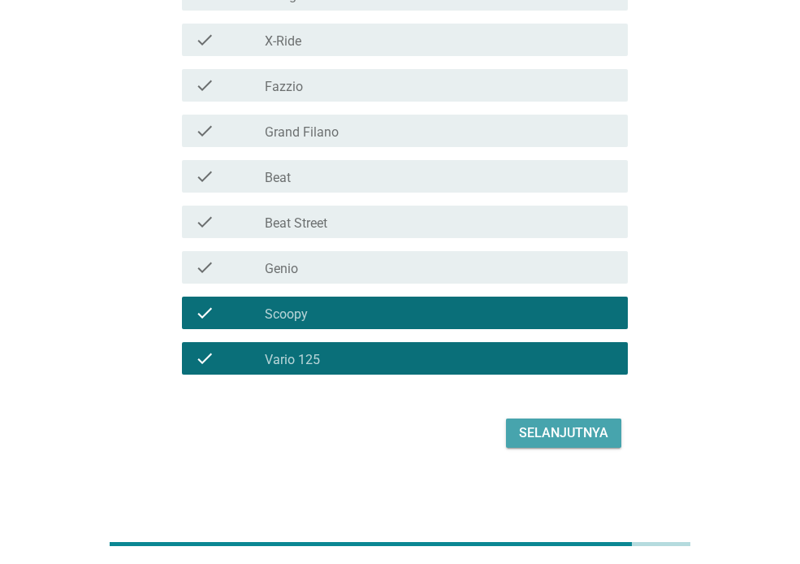
click at [542, 423] on div "Selanjutnya" at bounding box center [563, 432] width 89 height 19
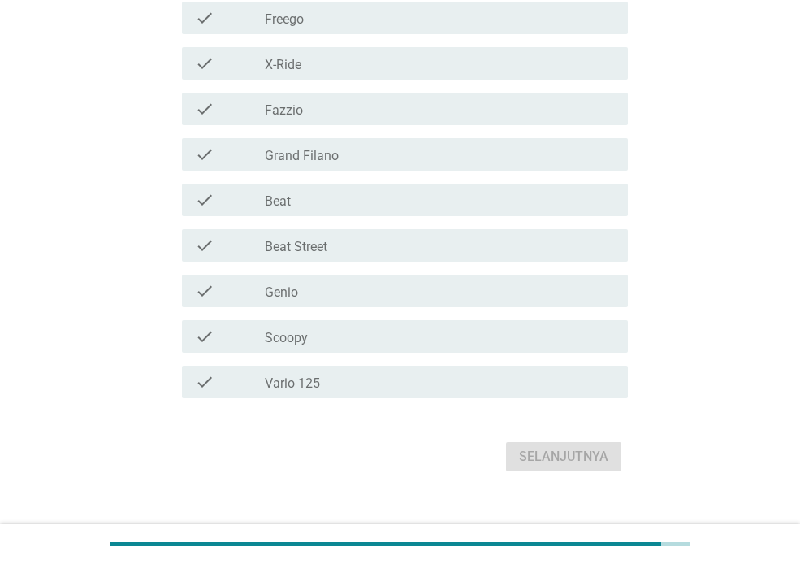
scroll to position [377, 0]
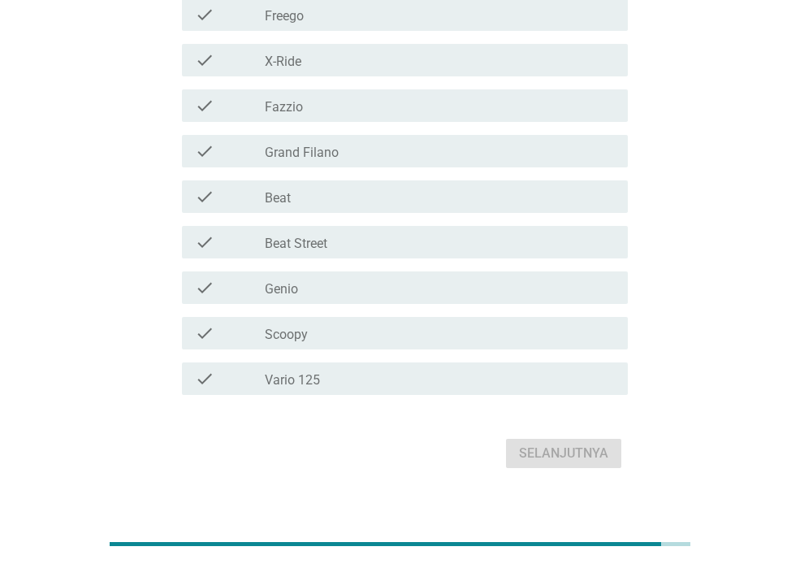
click at [376, 321] on div "check check_box_outline_blank Scoopy" at bounding box center [405, 333] width 446 height 32
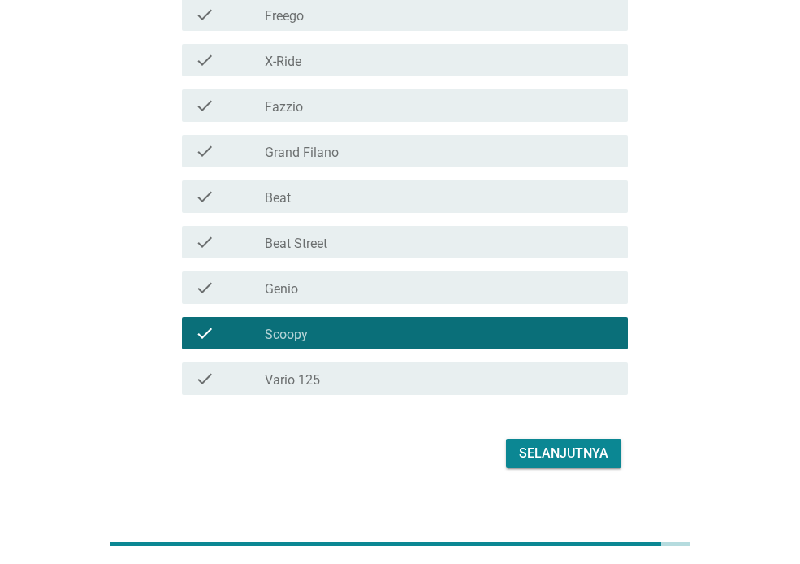
click at [555, 456] on div "Selanjutnya" at bounding box center [563, 452] width 89 height 19
